Goal: Find contact information: Find contact information

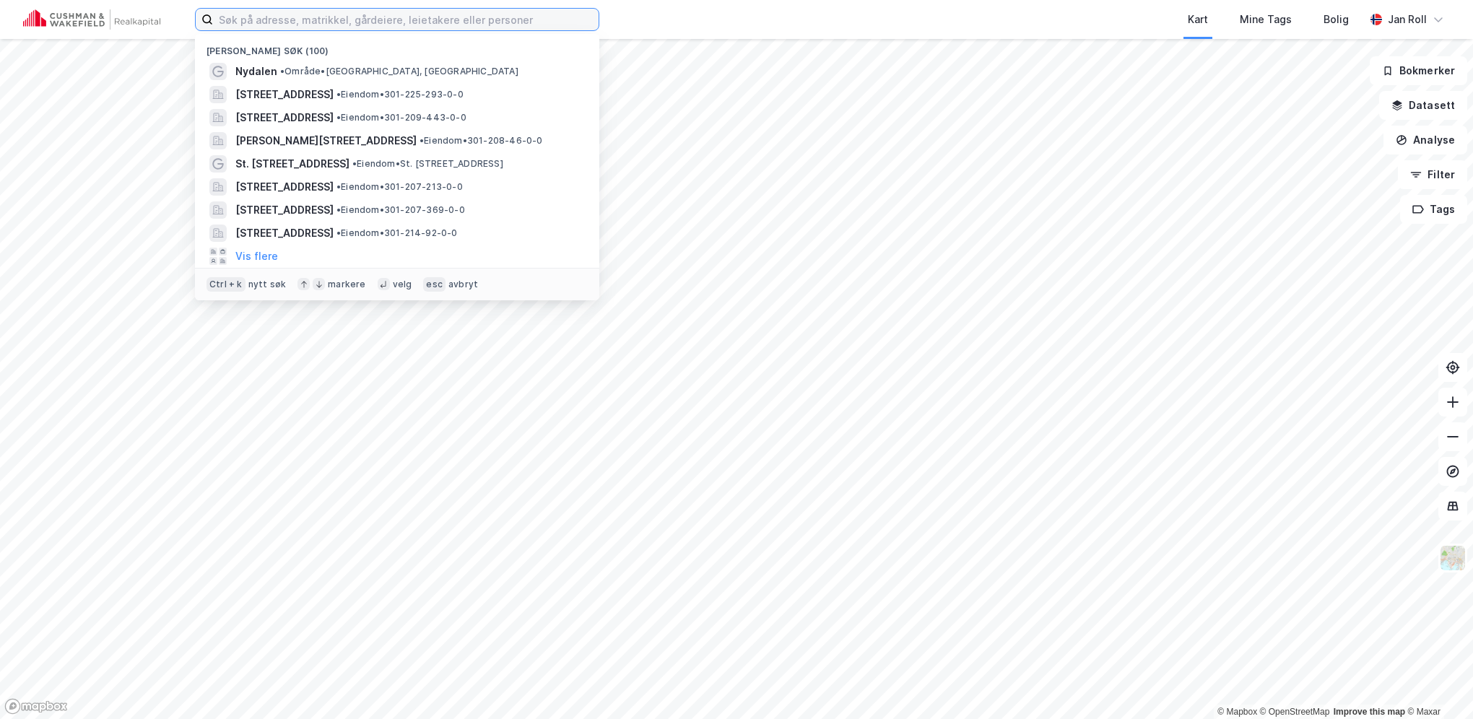
click at [382, 24] on input at bounding box center [406, 20] width 386 height 22
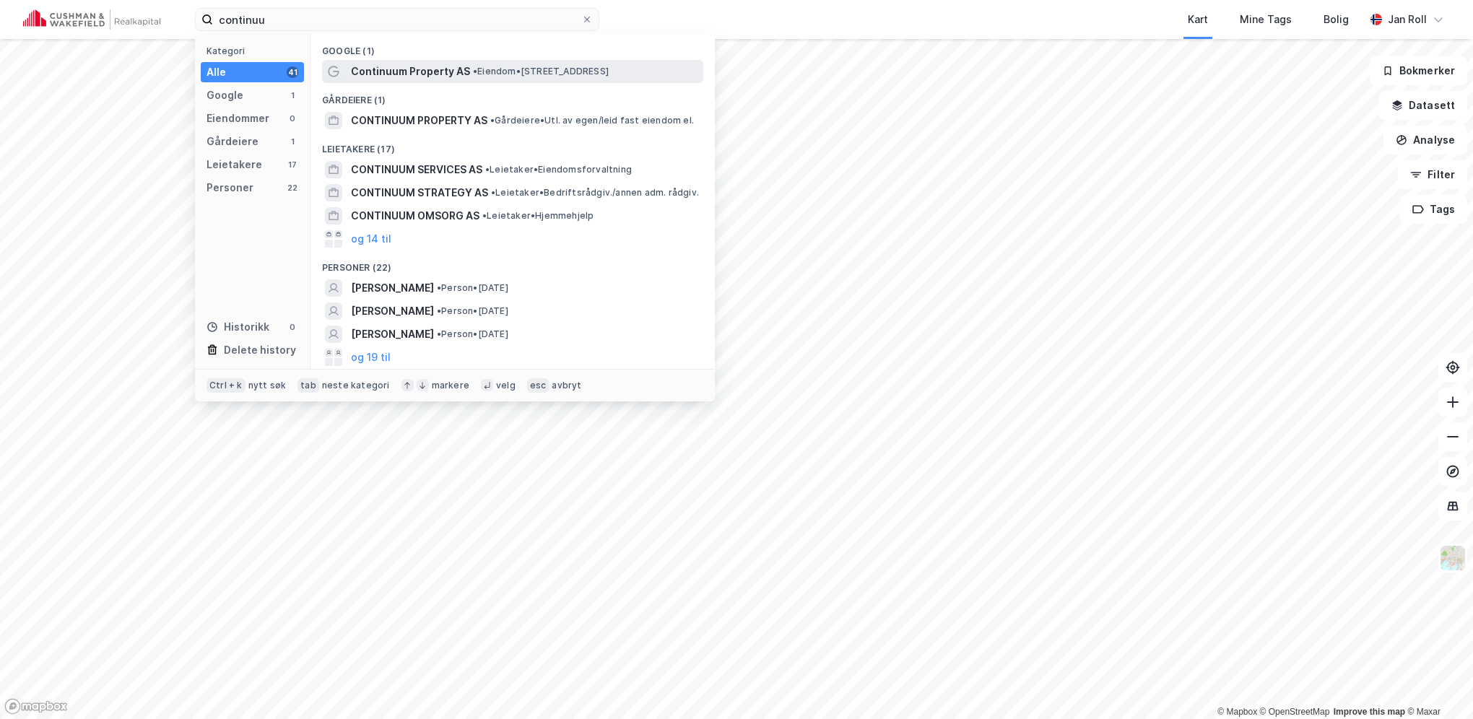
click at [451, 81] on div "Continuum Property AS • Eiendom • [STREET_ADDRESS]" at bounding box center [512, 71] width 381 height 23
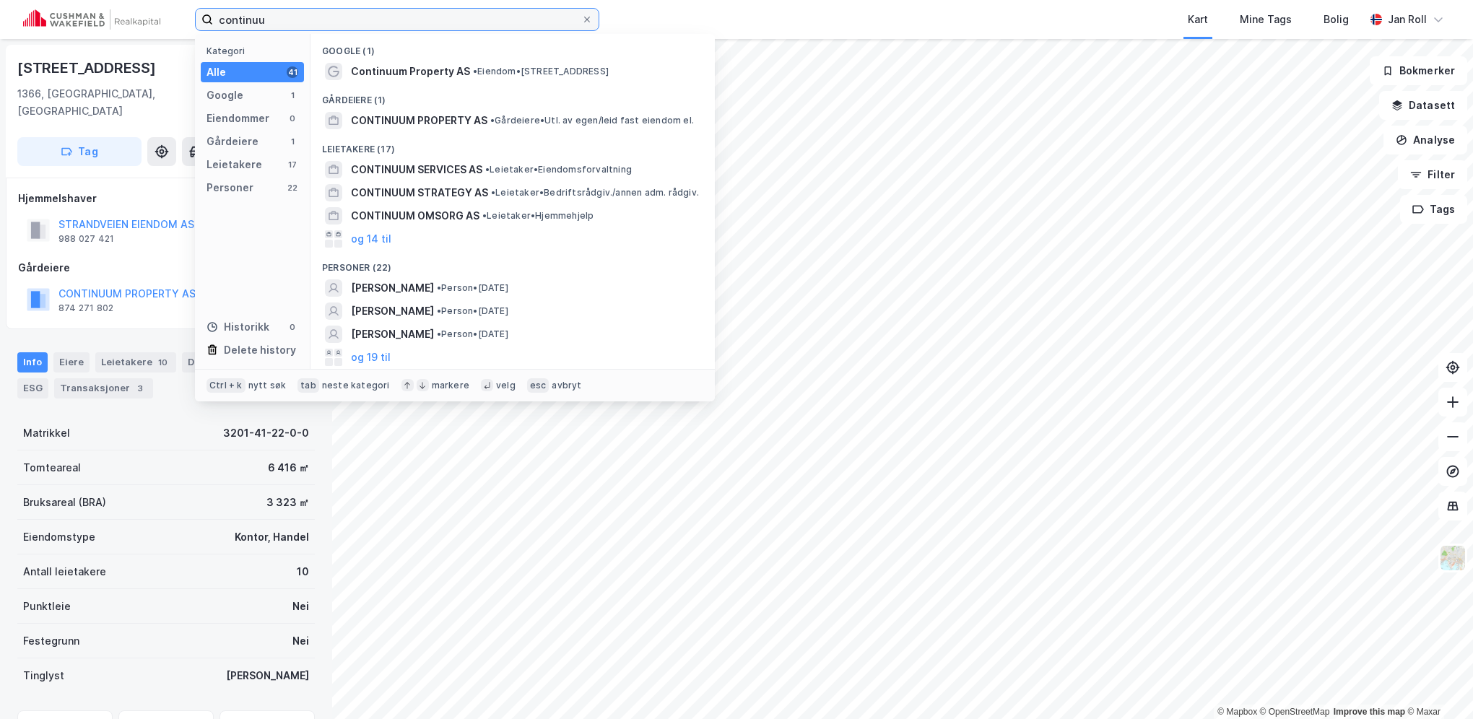
click at [292, 17] on input "continuu" at bounding box center [397, 20] width 368 height 22
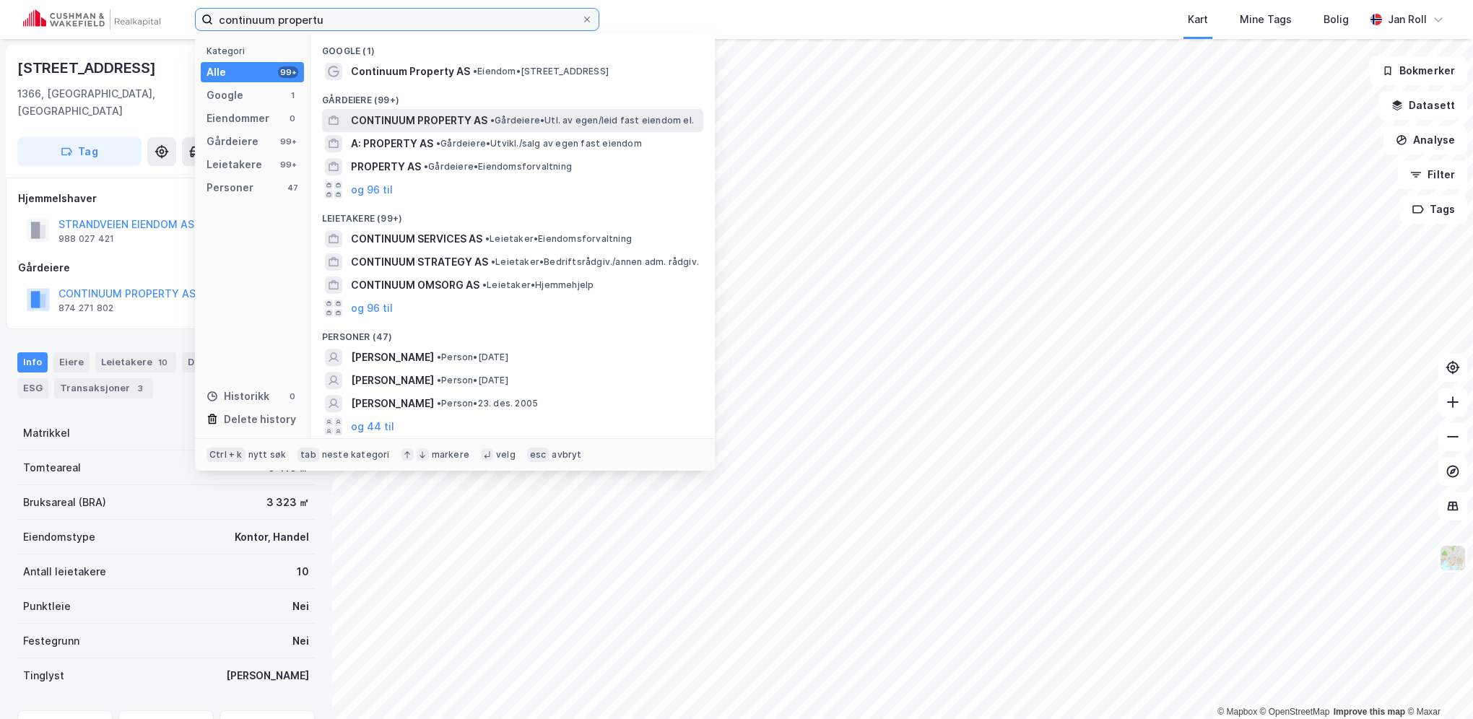
type input "continuum propertu"
click at [414, 116] on span "CONTINUUM PROPERTY AS" at bounding box center [419, 120] width 136 height 17
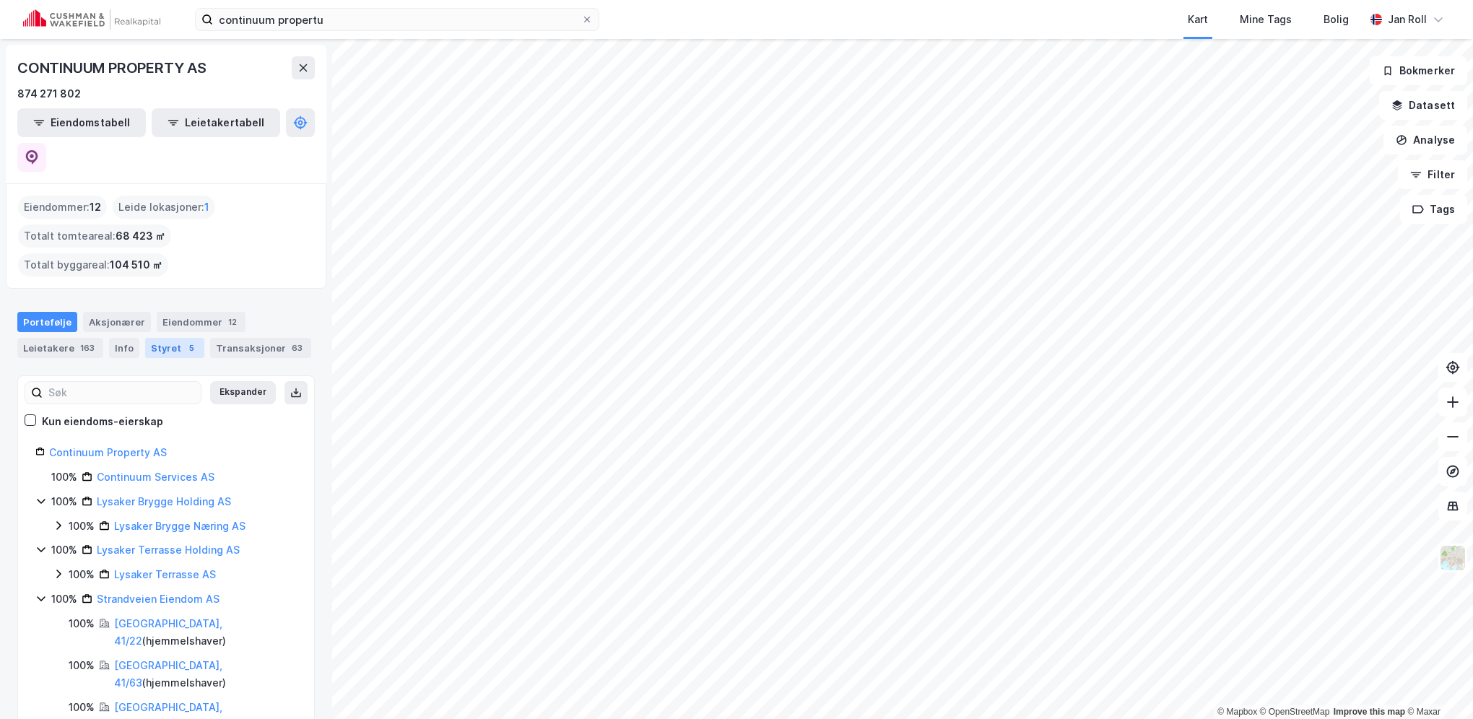
click at [159, 338] on div "Styret 5" at bounding box center [174, 348] width 59 height 20
